Goal: Information Seeking & Learning: Learn about a topic

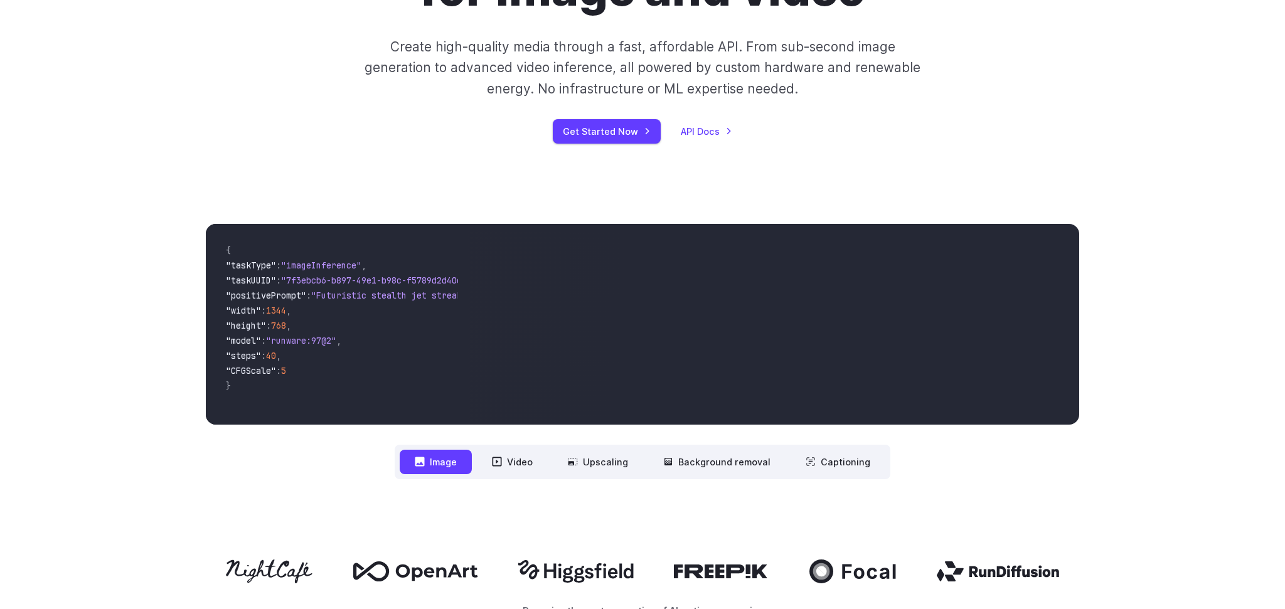
scroll to position [280, 0]
click at [614, 471] on button "Upscaling" at bounding box center [598, 461] width 90 height 24
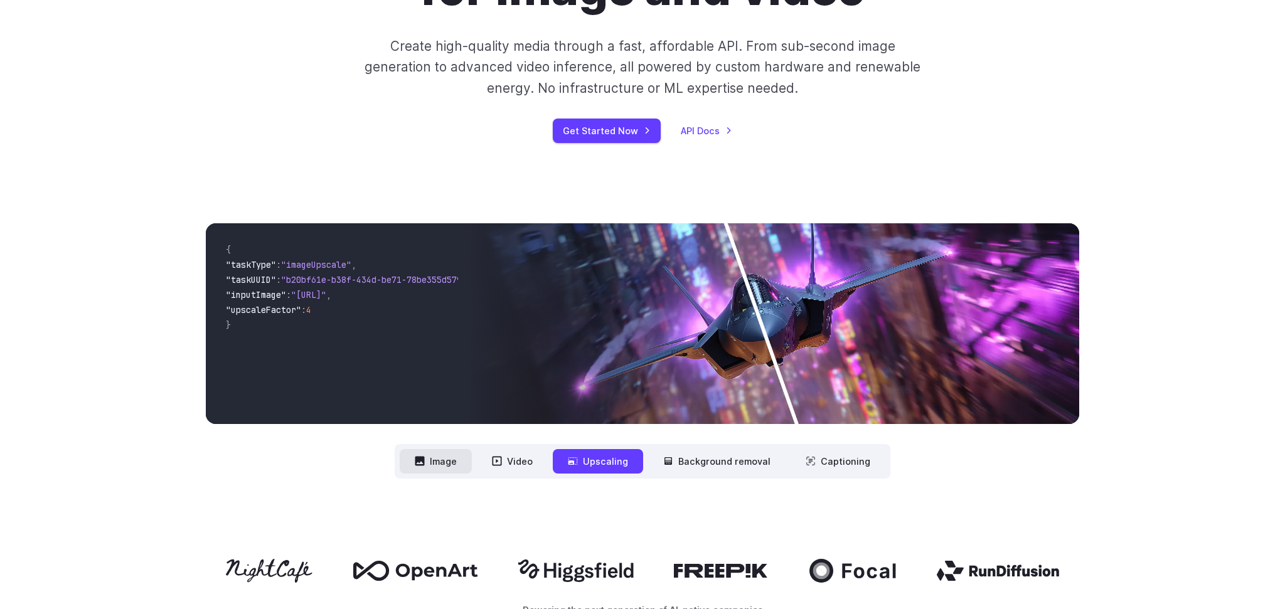
click at [447, 467] on button "Image" at bounding box center [436, 461] width 72 height 24
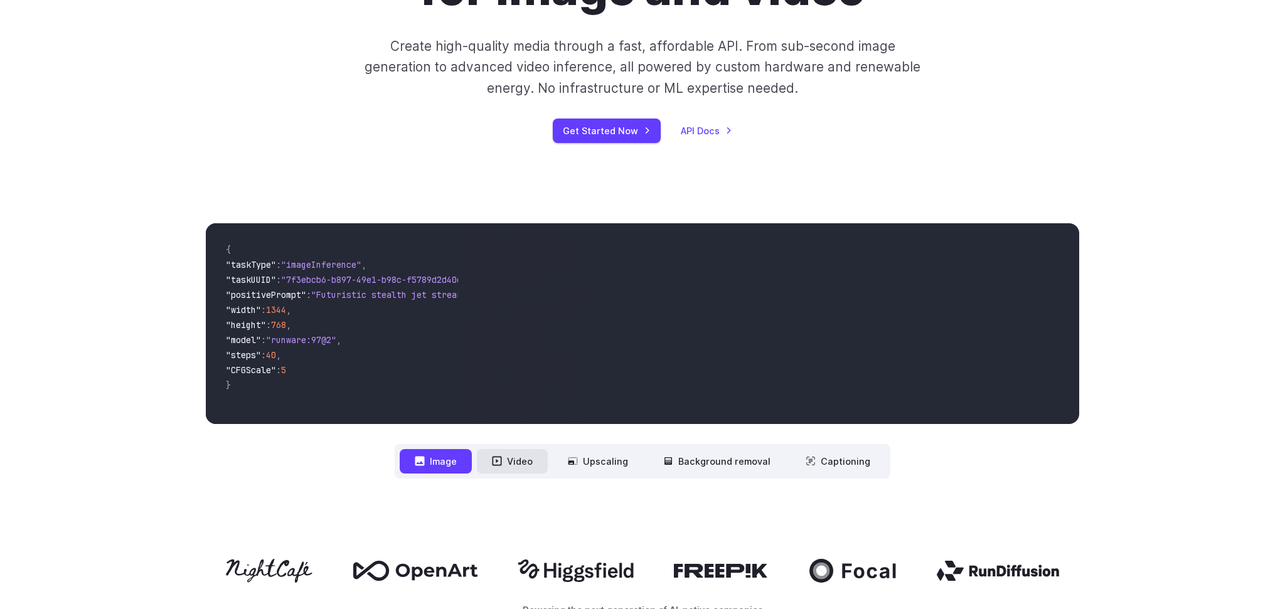
click at [517, 462] on button "Video" at bounding box center [512, 461] width 71 height 24
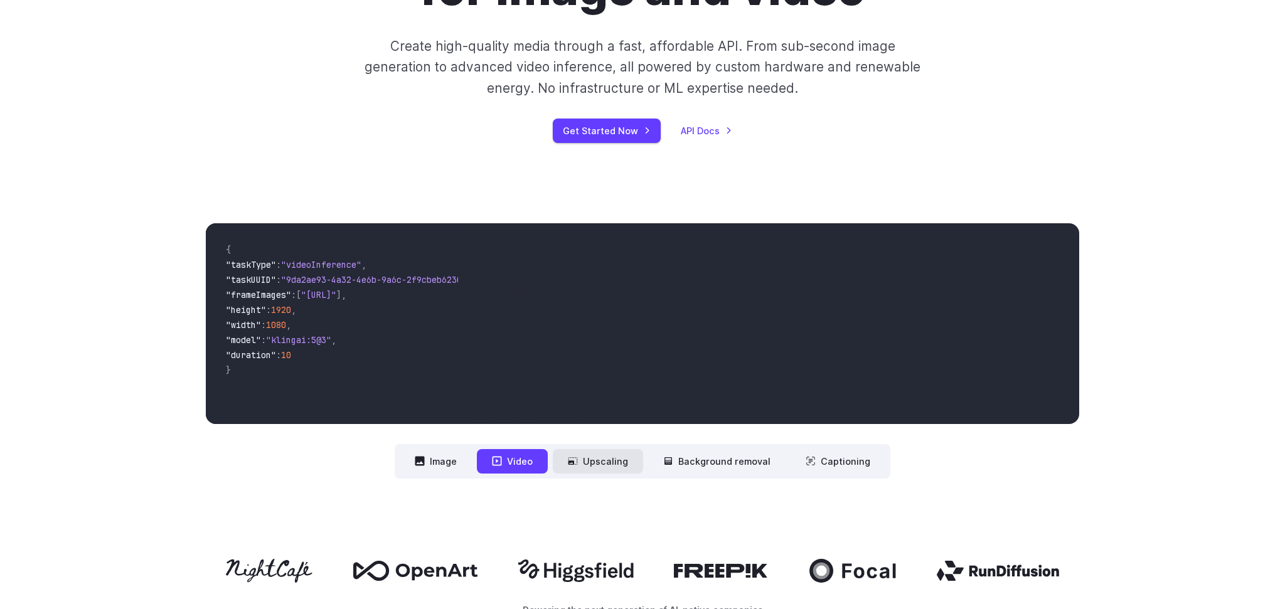
click at [584, 463] on button "Upscaling" at bounding box center [598, 461] width 90 height 24
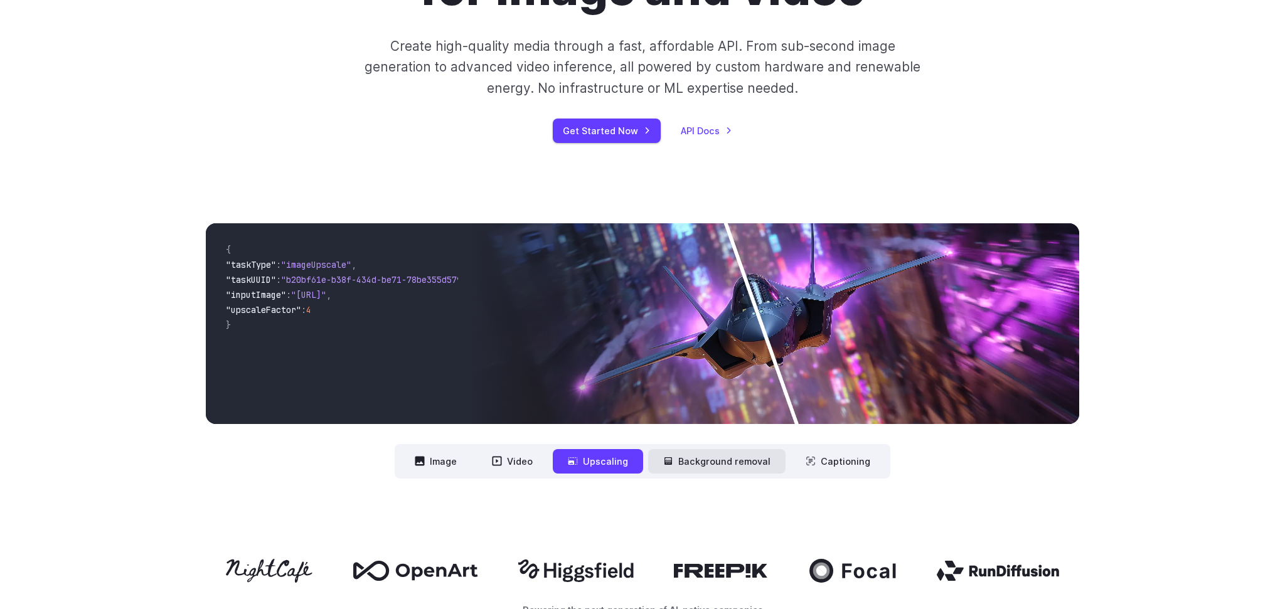
click at [669, 457] on icon at bounding box center [668, 461] width 10 height 10
click at [762, 450] on button "Background removal" at bounding box center [716, 461] width 137 height 24
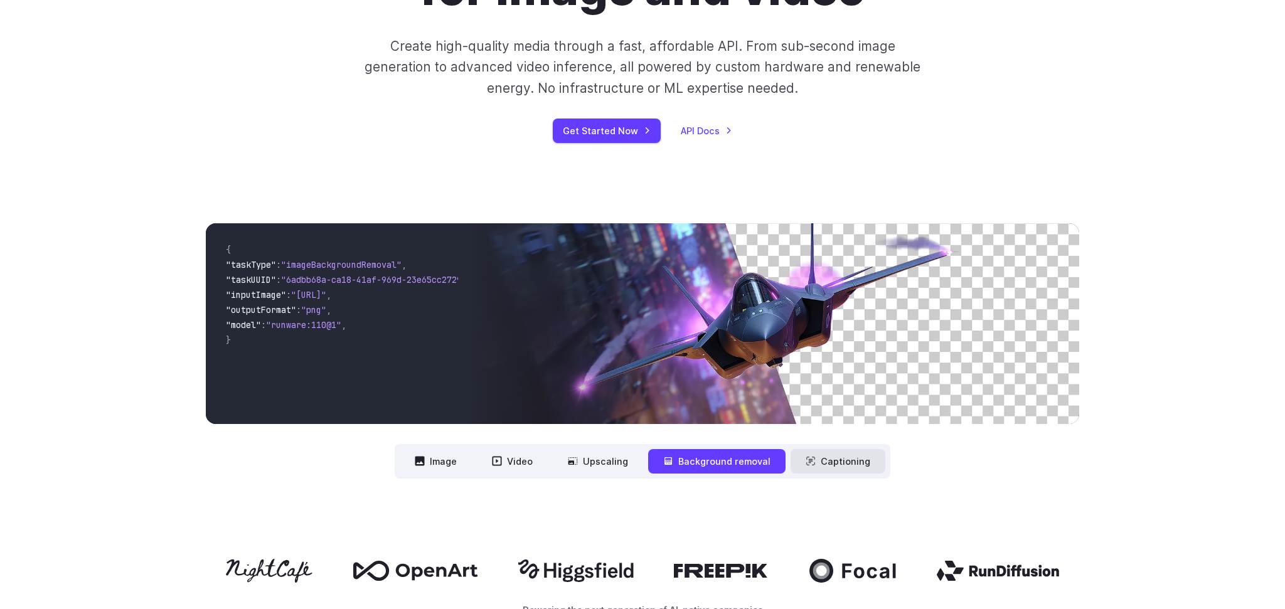
click at [831, 455] on button "Captioning" at bounding box center [838, 461] width 95 height 24
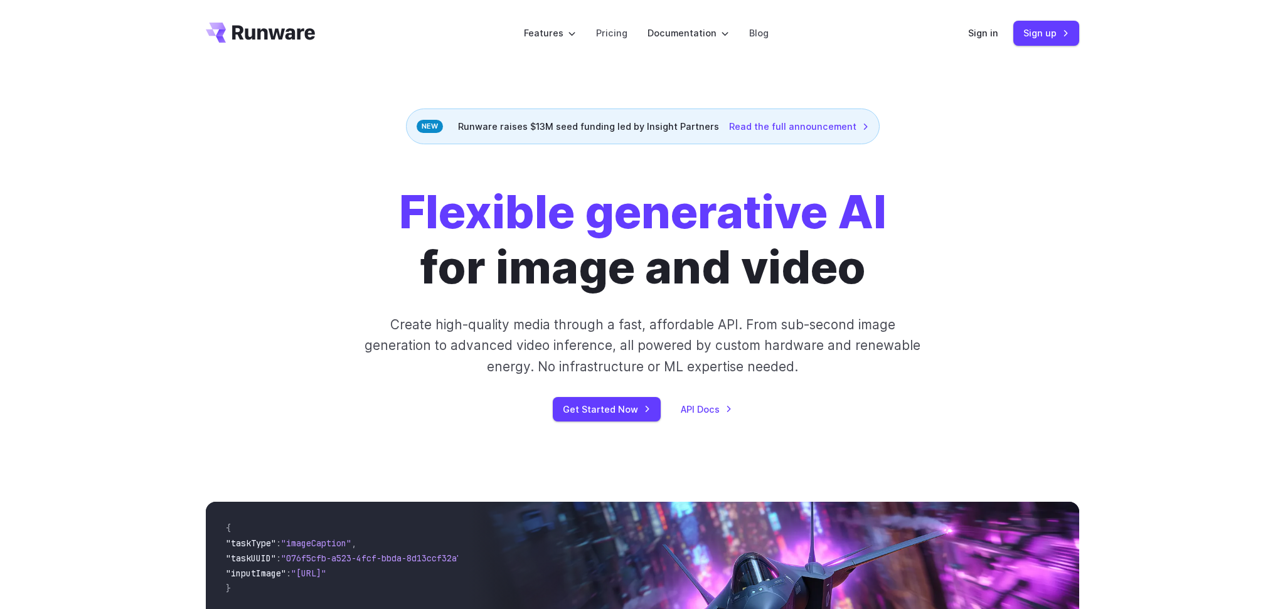
scroll to position [0, 0]
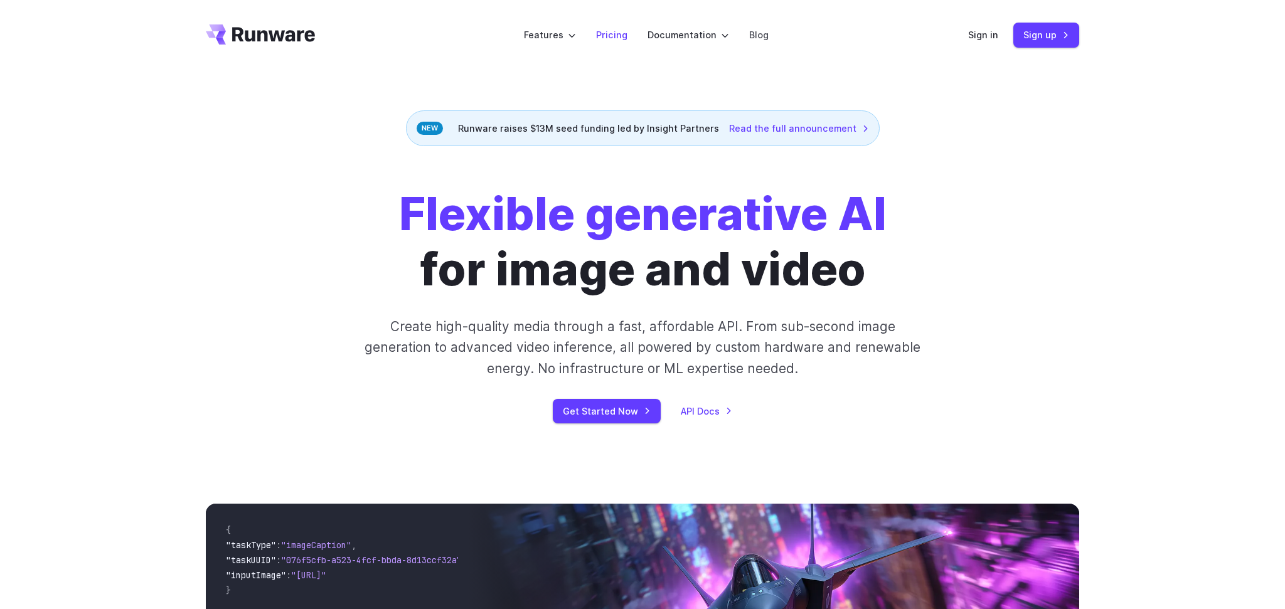
click at [610, 29] on link "Pricing" at bounding box center [611, 35] width 31 height 14
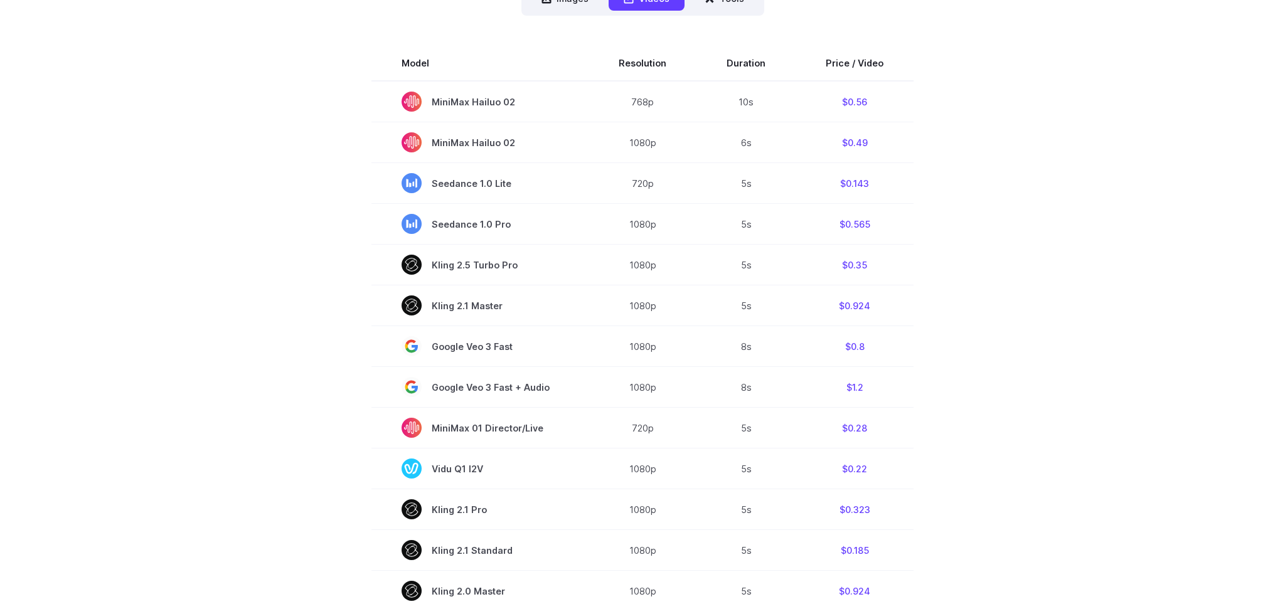
scroll to position [407, 0]
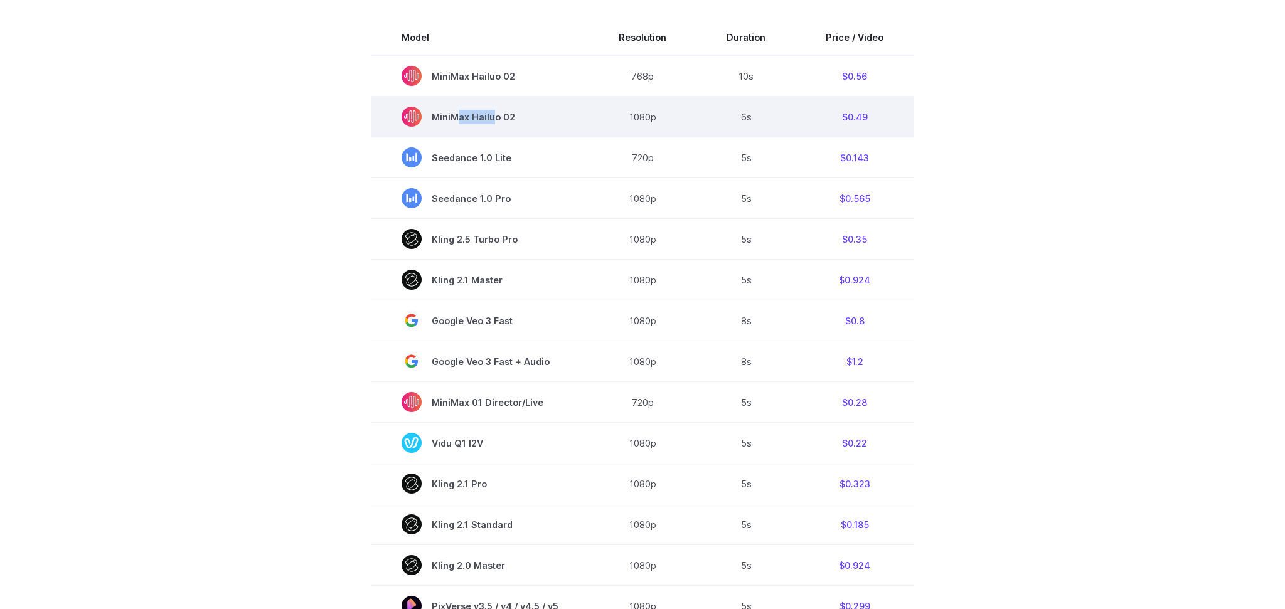
drag, startPoint x: 455, startPoint y: 115, endPoint x: 494, endPoint y: 115, distance: 38.9
click at [491, 115] on span "MiniMax Hailuo 02" at bounding box center [480, 117] width 157 height 20
drag, startPoint x: 494, startPoint y: 115, endPoint x: 449, endPoint y: 116, distance: 45.2
click at [479, 115] on span "MiniMax Hailuo 02" at bounding box center [480, 117] width 157 height 20
drag, startPoint x: 449, startPoint y: 116, endPoint x: 496, endPoint y: 119, distance: 47.1
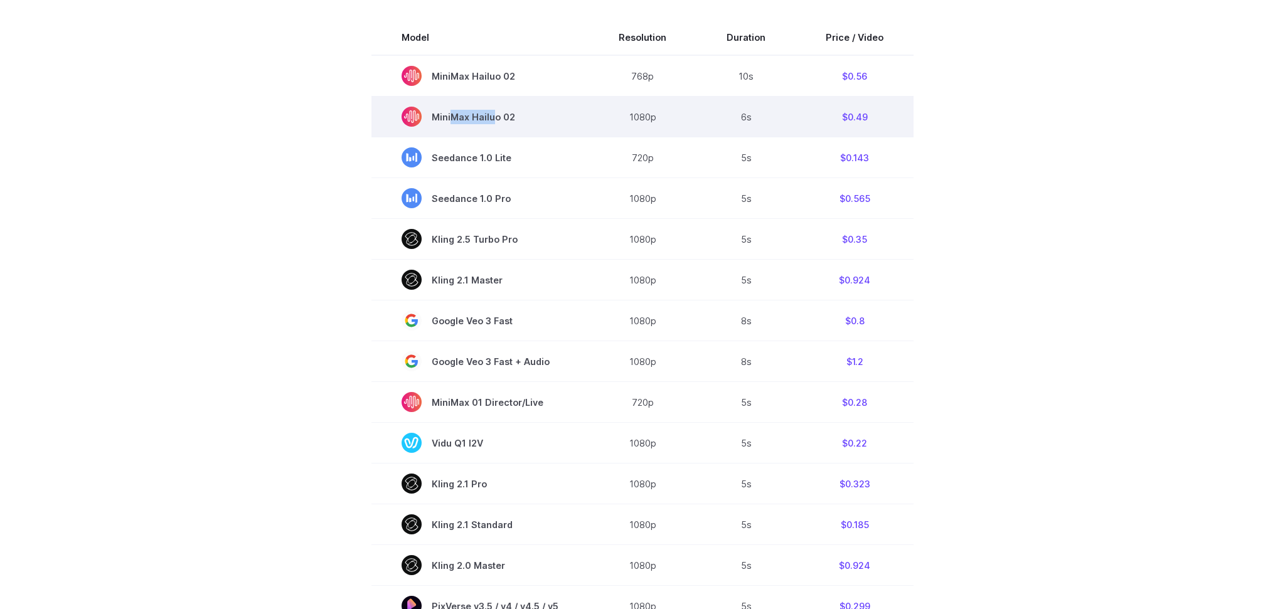
click at [495, 119] on span "MiniMax Hailuo 02" at bounding box center [480, 117] width 157 height 20
click at [496, 119] on span "MiniMax Hailuo 02" at bounding box center [480, 117] width 157 height 20
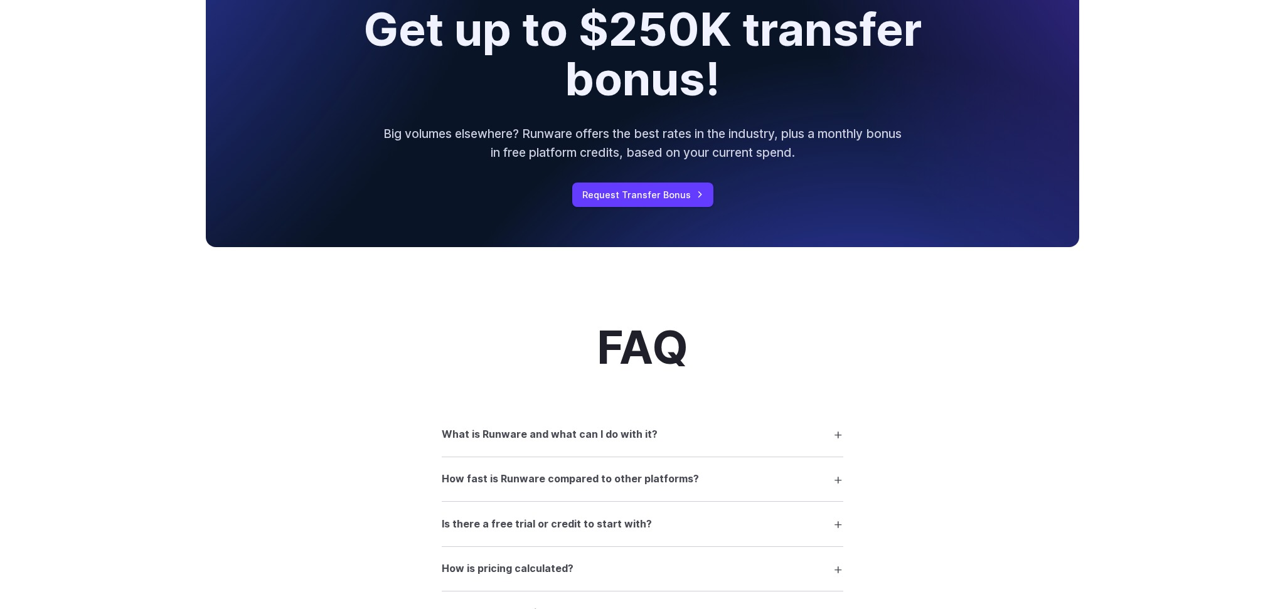
scroll to position [1485, 0]
